Goal: Task Accomplishment & Management: Manage account settings

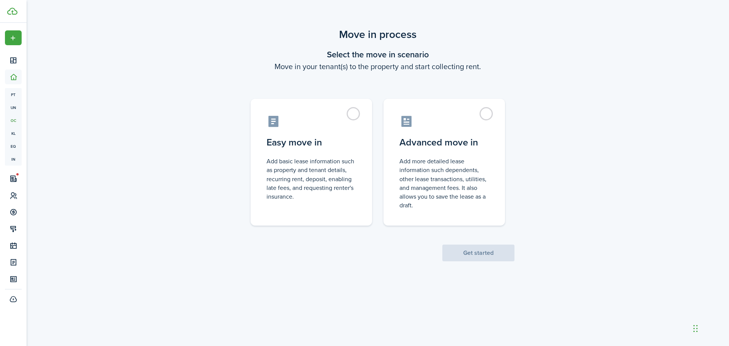
click at [126, 90] on div "Move in process Select the move in scenario Move in your tenant(s) to the prope…" at bounding box center [378, 144] width 703 height 242
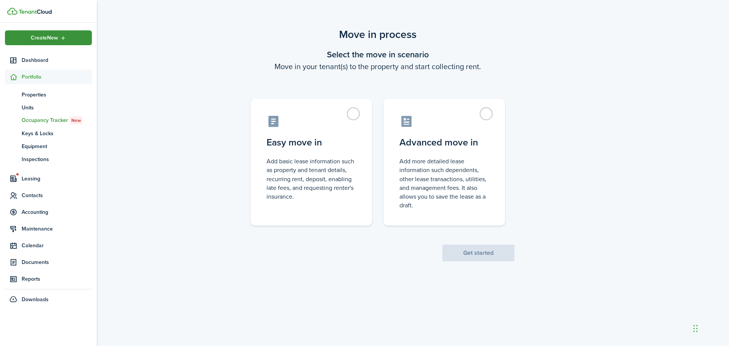
click at [24, 36] on div "Create New" at bounding box center [48, 37] width 87 height 15
click at [32, 181] on span "Leasing" at bounding box center [57, 179] width 70 height 8
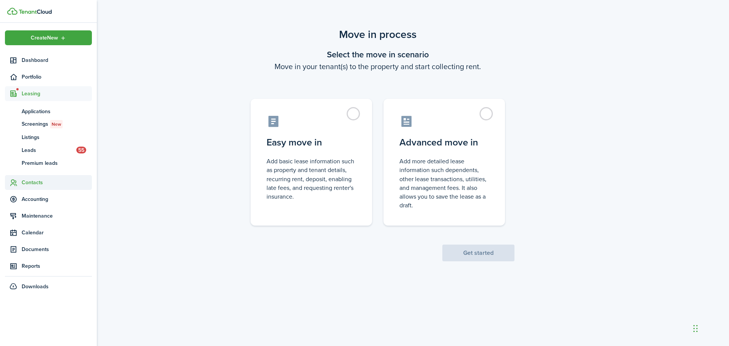
click at [36, 182] on span "Contacts" at bounding box center [57, 182] width 70 height 8
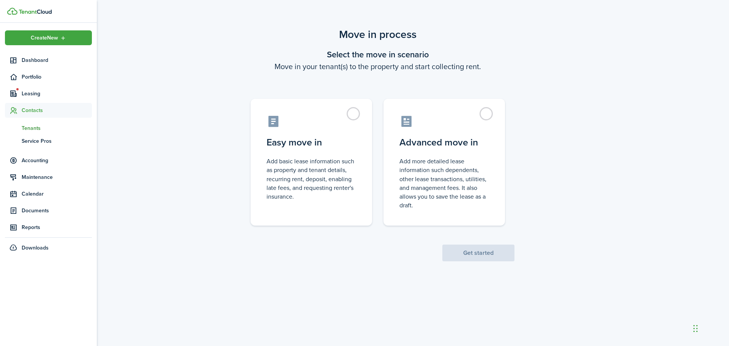
click at [35, 131] on span "Tenants" at bounding box center [57, 128] width 70 height 8
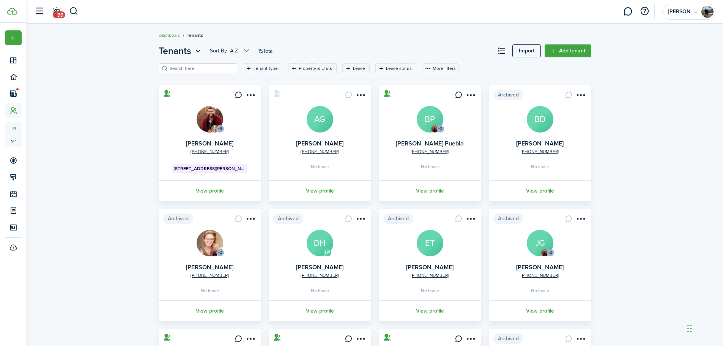
click at [205, 140] on card "+6 [PHONE_NUMBER] [PERSON_NAME] [STREET_ADDRESS][PERSON_NAME] View profile" at bounding box center [210, 143] width 103 height 116
click at [204, 143] on link "[PERSON_NAME]" at bounding box center [209, 143] width 47 height 9
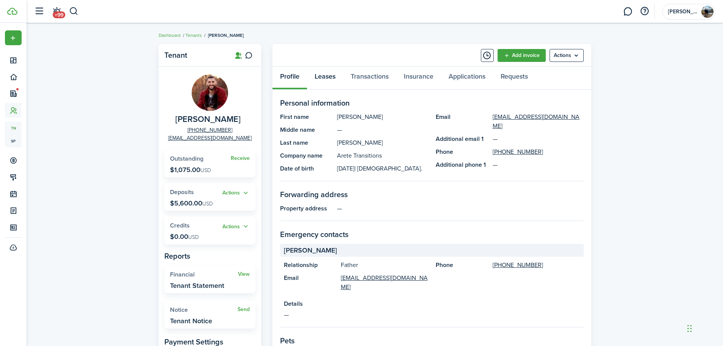
click at [332, 78] on link "Leases" at bounding box center [325, 78] width 36 height 23
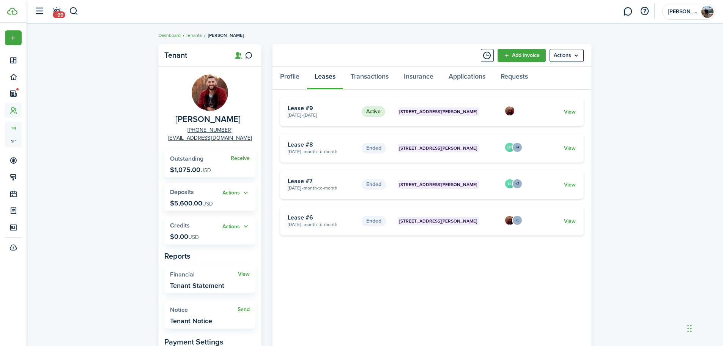
click at [566, 109] on link "View" at bounding box center [570, 112] width 12 height 8
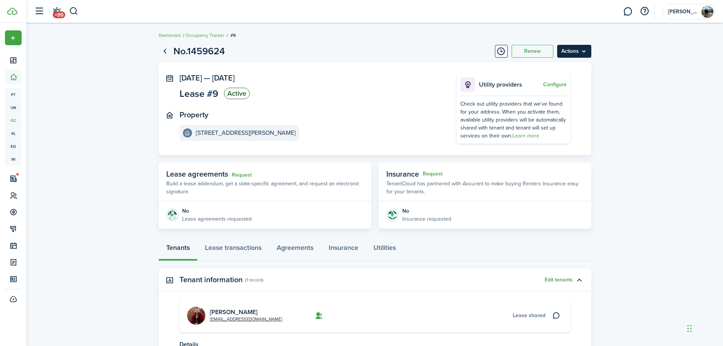
click at [584, 52] on menu-btn "Actions" at bounding box center [575, 51] width 34 height 13
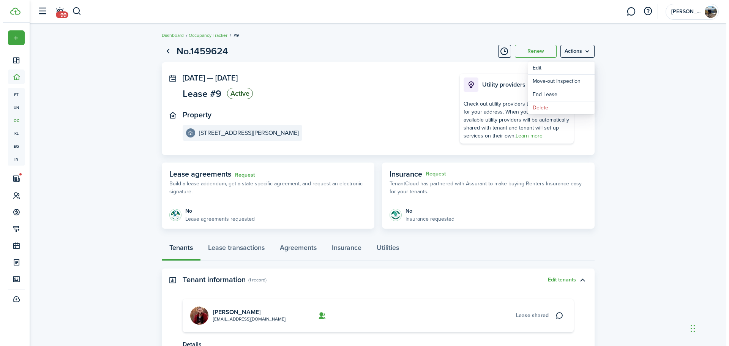
scroll to position [75, 0]
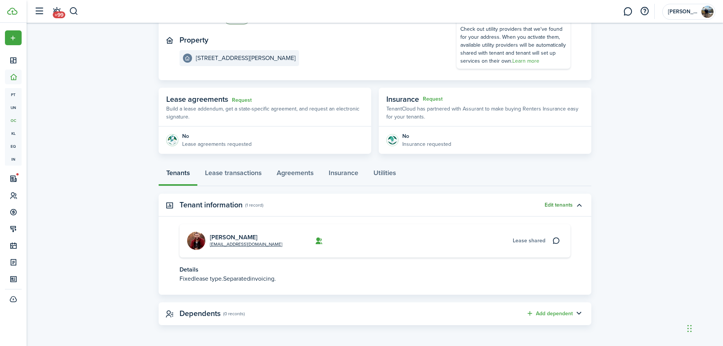
click at [562, 207] on button "Edit tenants" at bounding box center [559, 205] width 28 height 6
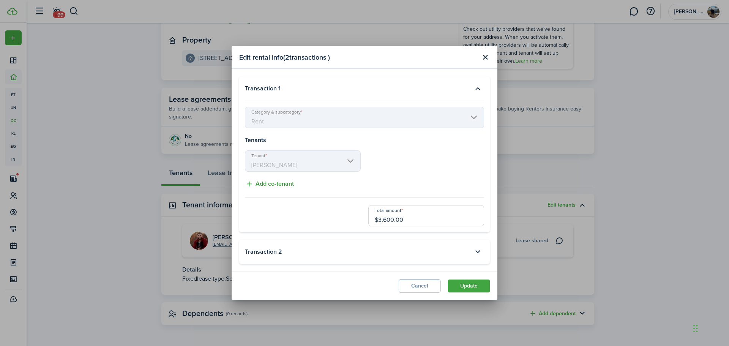
click at [283, 184] on button "Add co-tenant" at bounding box center [269, 183] width 49 height 9
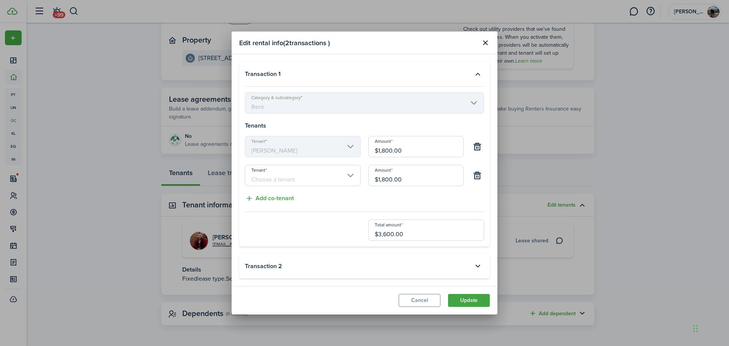
click at [306, 181] on input "Tenant" at bounding box center [303, 175] width 116 height 21
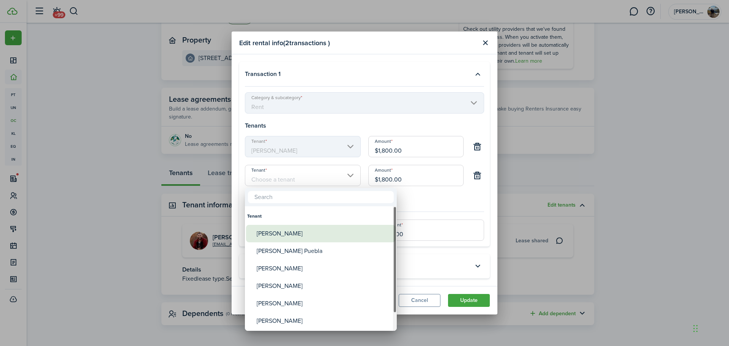
click at [288, 232] on div "[PERSON_NAME]" at bounding box center [324, 233] width 134 height 17
type input "[PERSON_NAME]"
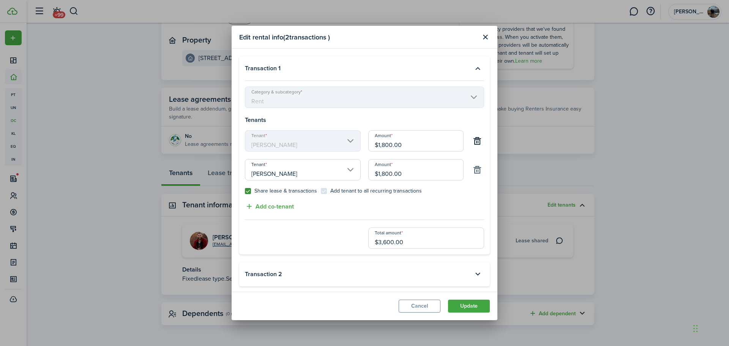
click at [474, 171] on button "button" at bounding box center [477, 169] width 13 height 13
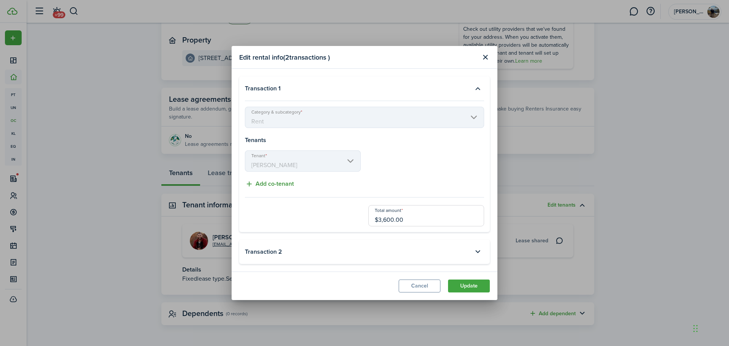
click at [282, 182] on button "Add co-tenant" at bounding box center [269, 183] width 49 height 9
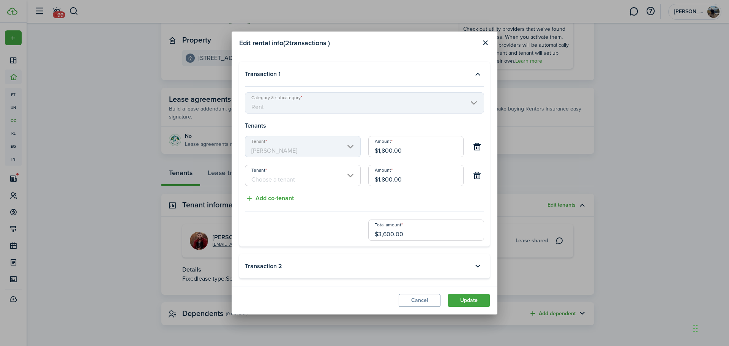
click at [337, 177] on input "Tenant" at bounding box center [303, 175] width 116 height 21
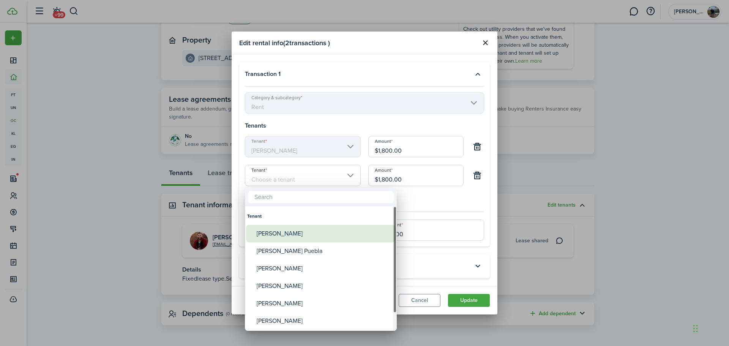
click at [264, 233] on div "[PERSON_NAME]" at bounding box center [324, 233] width 134 height 17
type input "[PERSON_NAME]"
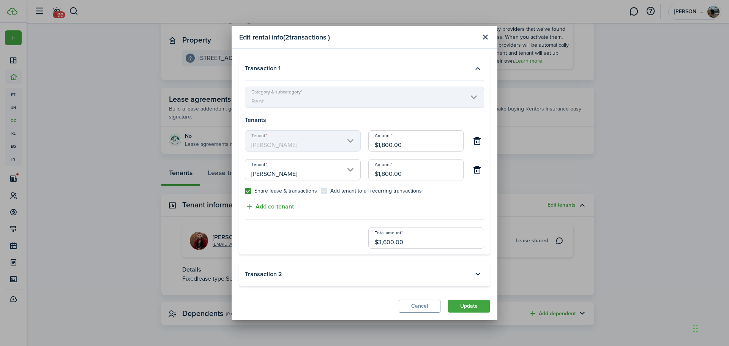
click at [479, 196] on div "Share lease & transactions Add tenant to all recurring transactions" at bounding box center [364, 195] width 247 height 14
click at [270, 208] on button "Add co-tenant" at bounding box center [269, 204] width 49 height 9
type input "$1,200.00"
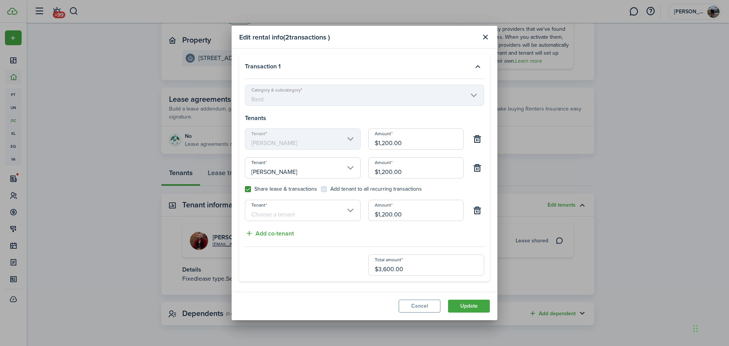
click at [278, 216] on input "Tenant" at bounding box center [303, 210] width 116 height 21
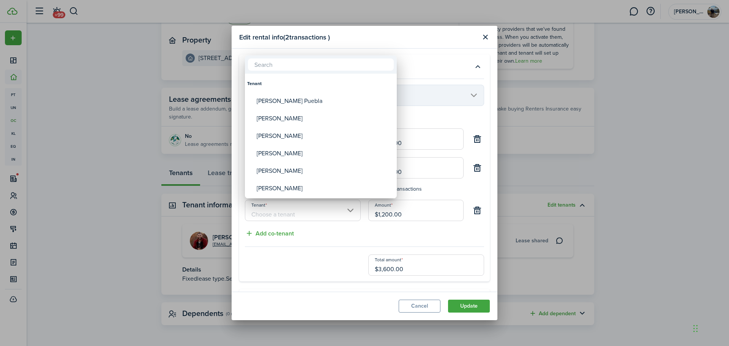
click at [357, 229] on div at bounding box center [364, 173] width 851 height 468
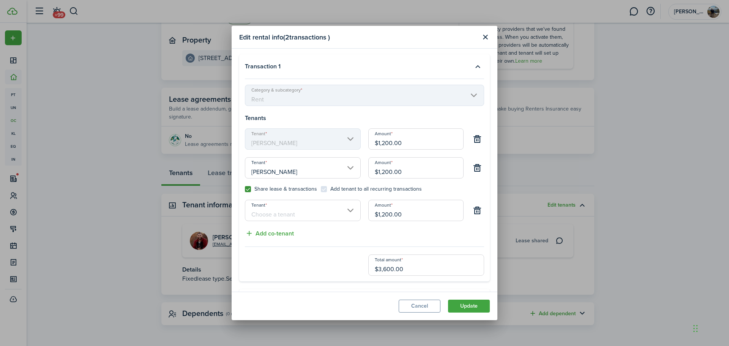
click at [308, 212] on input "Tenant" at bounding box center [303, 210] width 116 height 21
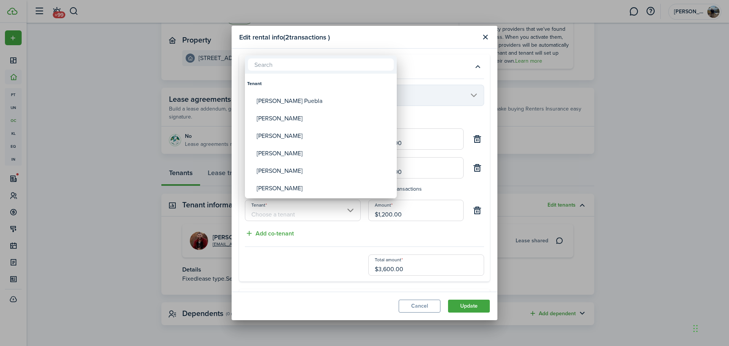
click at [453, 238] on div at bounding box center [364, 173] width 851 height 468
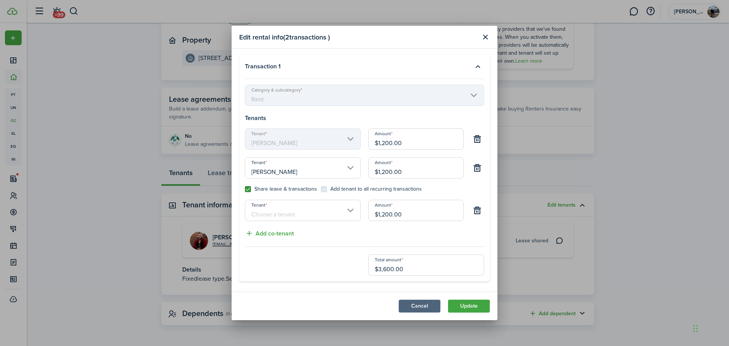
click at [419, 302] on button "Cancel" at bounding box center [420, 306] width 42 height 13
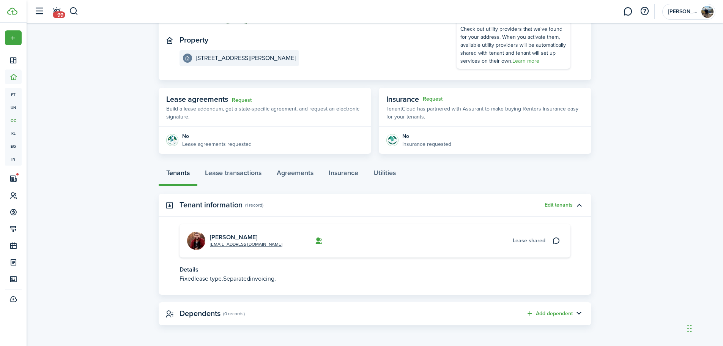
click at [686, 104] on lease-view "No.1459624 Renew Actions [DATE] — [DATE] Lease #9 Active Property [STREET_ADDRE…" at bounding box center [375, 146] width 697 height 363
click at [561, 206] on button "Edit tenants" at bounding box center [559, 205] width 28 height 6
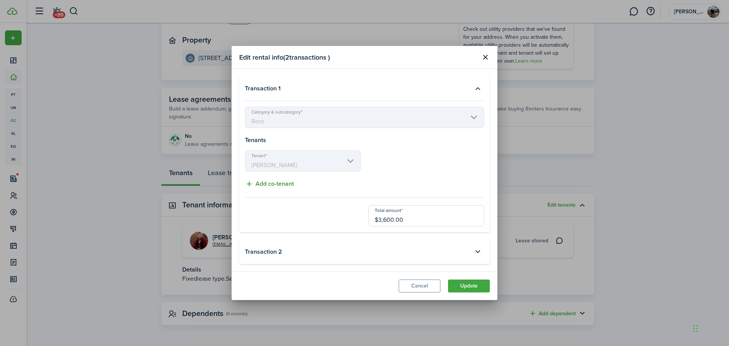
click at [271, 186] on button "Add co-tenant" at bounding box center [269, 183] width 49 height 9
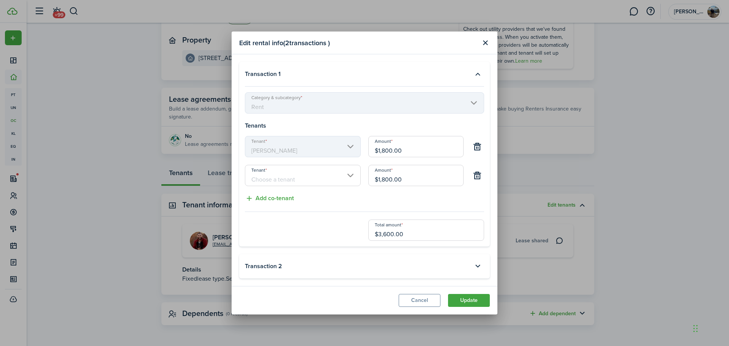
click at [275, 181] on input "Tenant" at bounding box center [303, 175] width 116 height 21
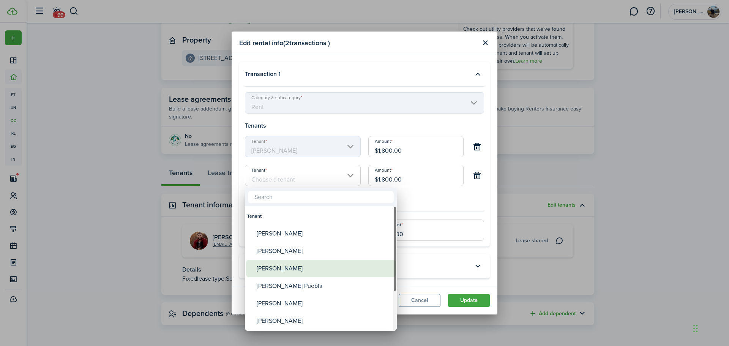
click at [279, 266] on div "[PERSON_NAME]" at bounding box center [324, 268] width 134 height 17
type input "[PERSON_NAME]"
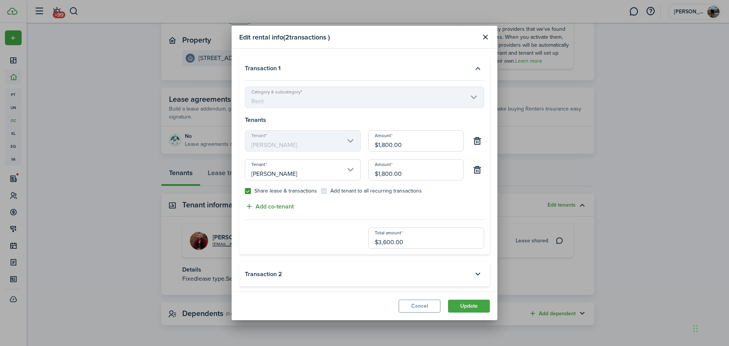
click at [284, 206] on button "Add co-tenant" at bounding box center [269, 206] width 49 height 9
type input "$1,200.00"
click at [292, 214] on input "Tenant" at bounding box center [303, 212] width 116 height 21
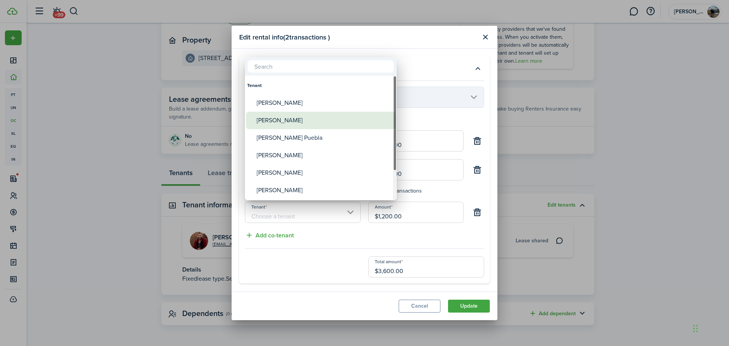
click at [289, 120] on div "[PERSON_NAME]" at bounding box center [324, 120] width 134 height 17
type input "[PERSON_NAME]"
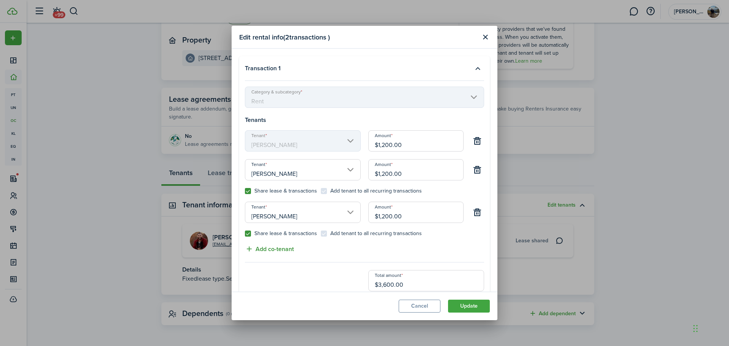
click at [291, 250] on button "Add co-tenant" at bounding box center [269, 248] width 49 height 9
type input "$900.00"
click at [289, 257] on input "Tenant" at bounding box center [303, 254] width 116 height 21
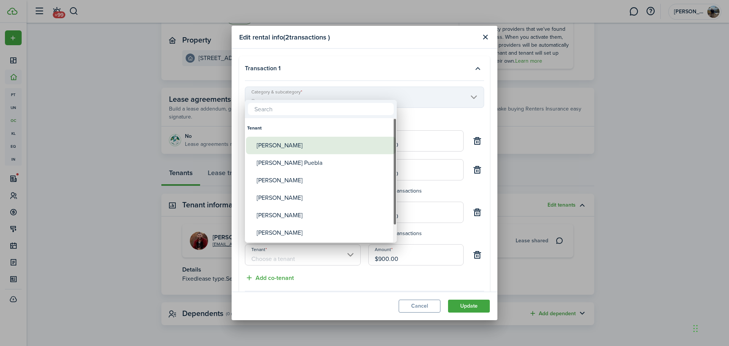
click at [286, 146] on div "[PERSON_NAME]" at bounding box center [324, 145] width 134 height 17
type input "[PERSON_NAME]"
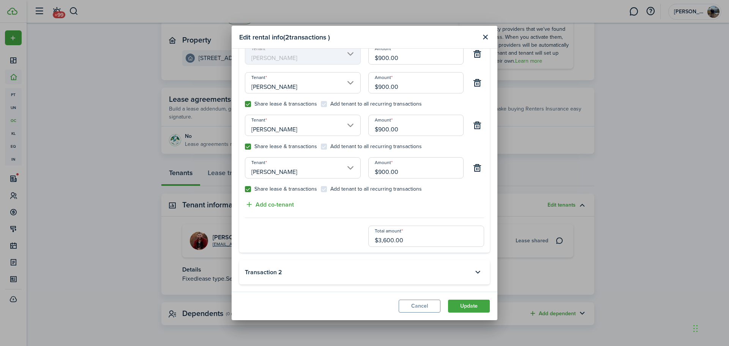
scroll to position [49, 0]
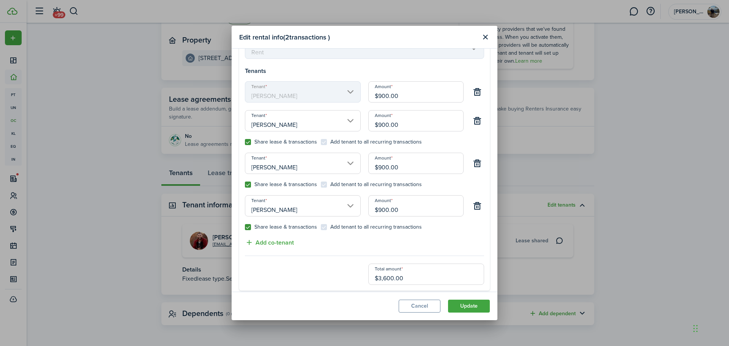
click at [428, 71] on h4 "Tenants" at bounding box center [364, 70] width 239 height 9
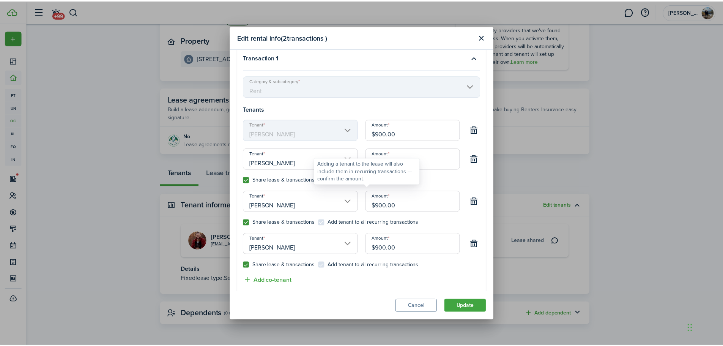
scroll to position [0, 0]
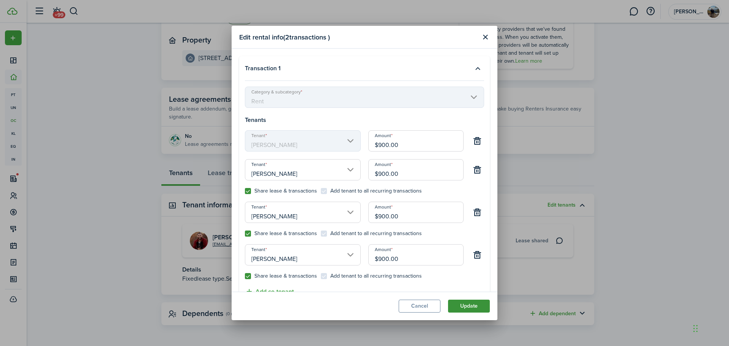
click at [471, 306] on button "Update" at bounding box center [469, 306] width 42 height 13
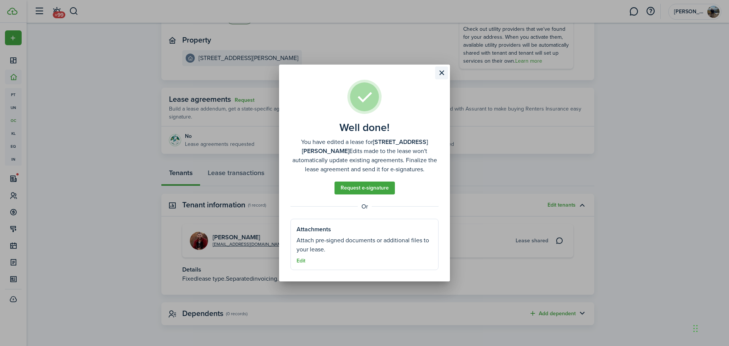
click at [441, 73] on button "Close modal" at bounding box center [441, 72] width 13 height 13
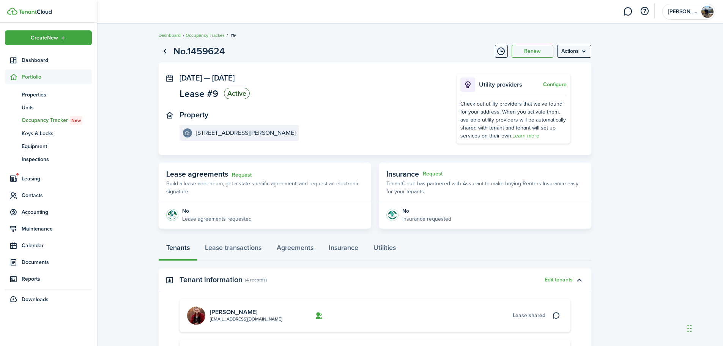
click at [39, 76] on span "Portfolio" at bounding box center [57, 77] width 70 height 8
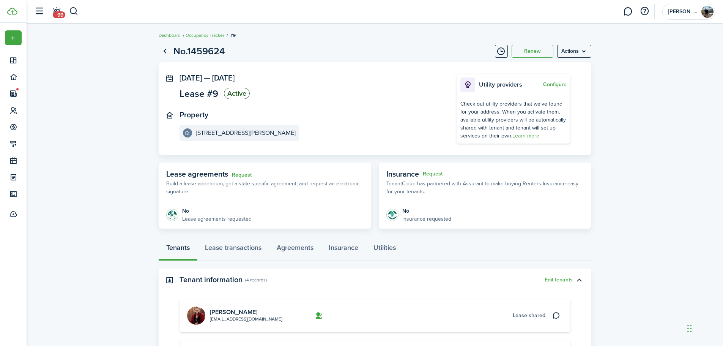
scroll to position [76, 0]
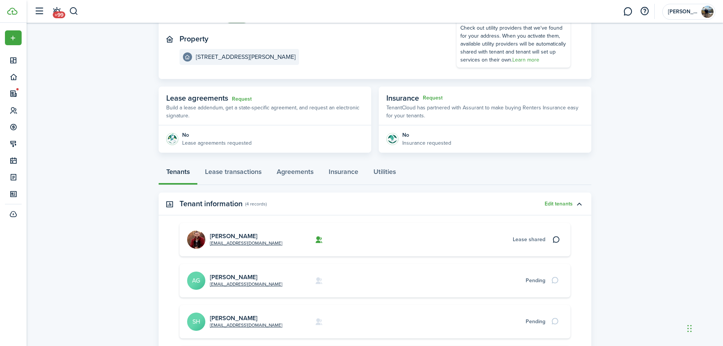
drag, startPoint x: 537, startPoint y: 278, endPoint x: 542, endPoint y: 278, distance: 4.6
click at [538, 278] on div "Pending" at bounding box center [536, 280] width 20 height 8
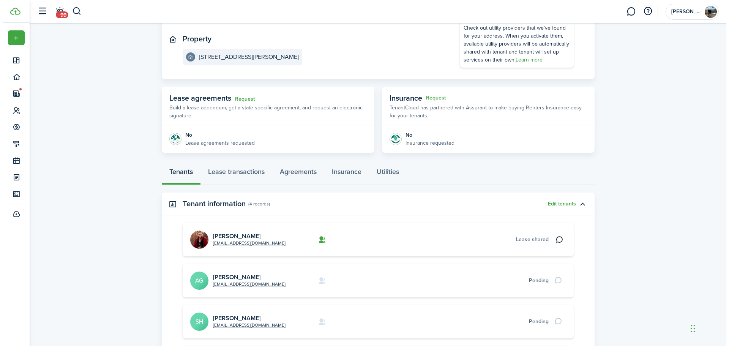
scroll to position [0, 0]
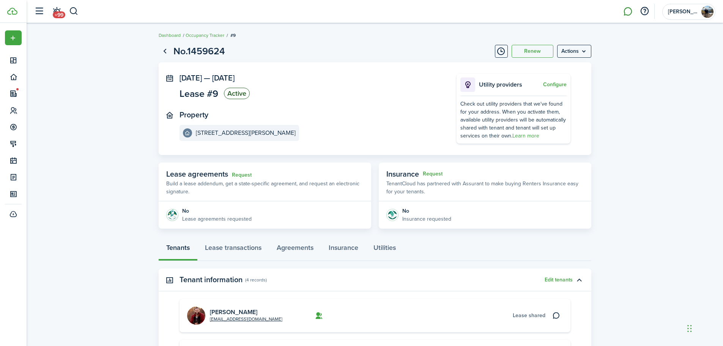
click at [628, 11] on link at bounding box center [628, 11] width 14 height 19
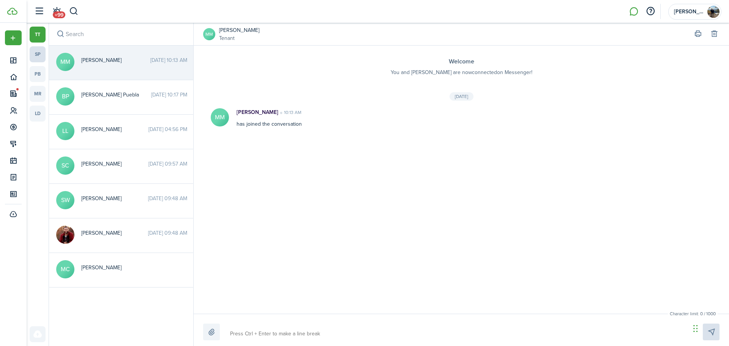
click at [40, 52] on link "sp" at bounding box center [38, 54] width 16 height 16
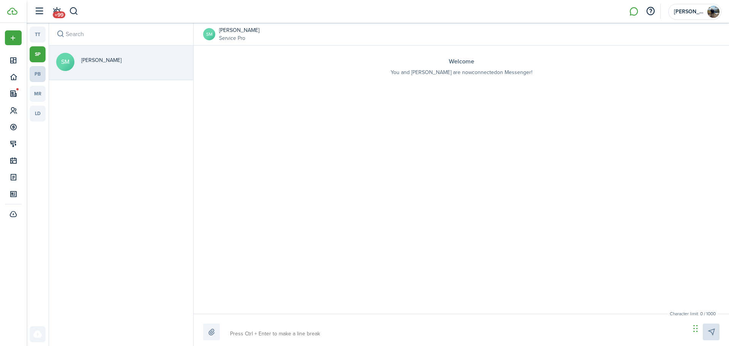
click at [38, 76] on link "pb" at bounding box center [38, 74] width 16 height 16
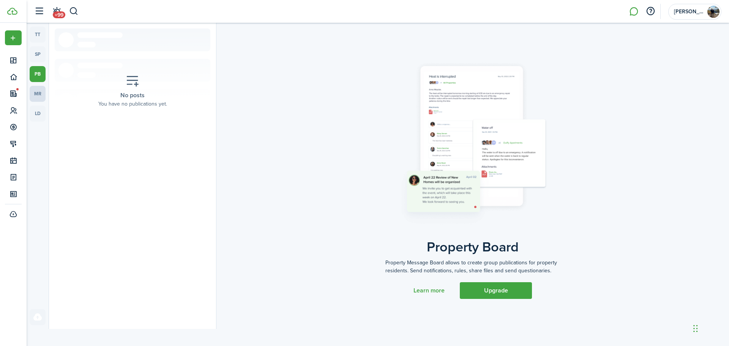
click at [39, 92] on link "mr" at bounding box center [38, 94] width 16 height 16
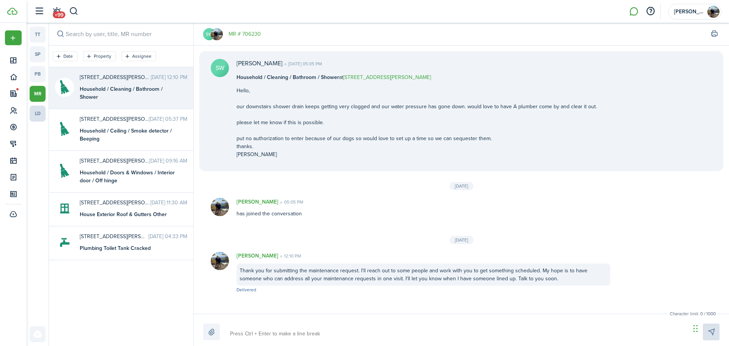
click at [38, 112] on link "ld" at bounding box center [38, 114] width 16 height 16
